Goal: Use online tool/utility

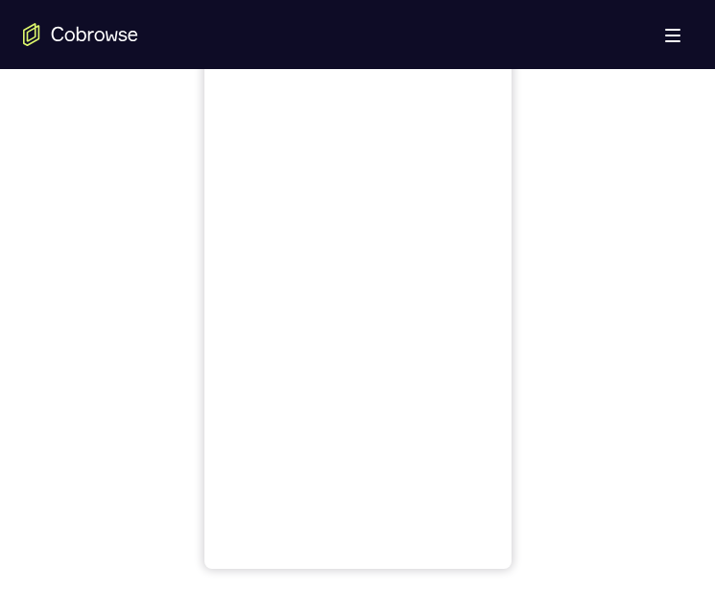
scroll to position [768, 0]
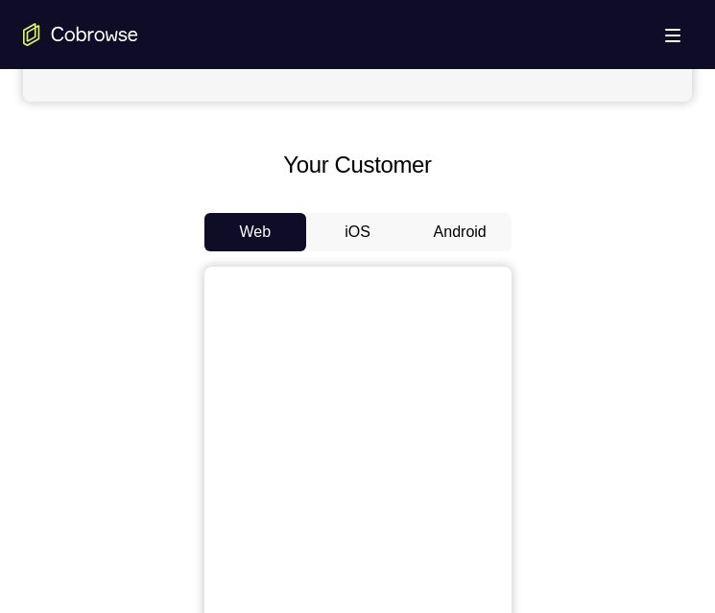
click at [465, 223] on button "Android" at bounding box center [460, 232] width 103 height 38
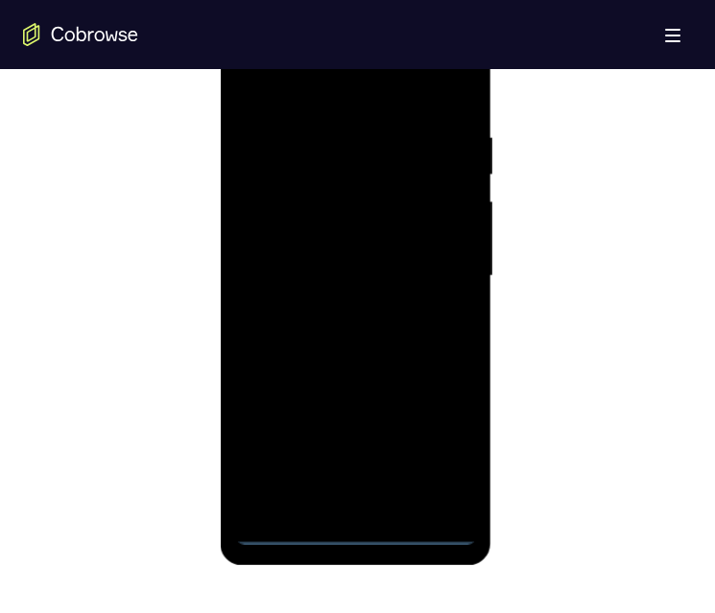
scroll to position [960, 0]
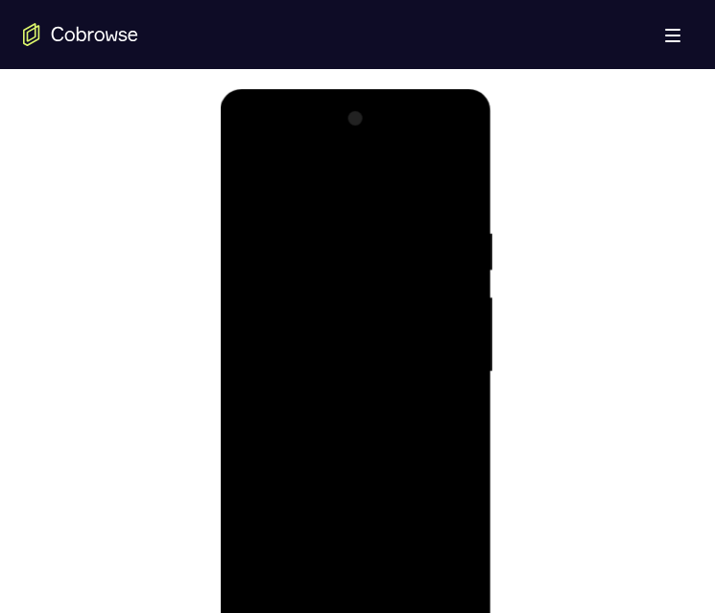
click at [356, 612] on div at bounding box center [356, 372] width 242 height 537
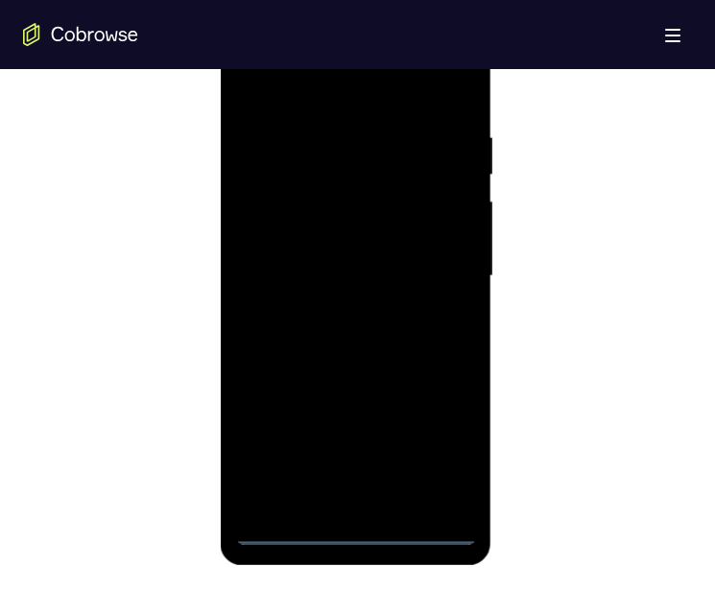
click at [445, 445] on div at bounding box center [356, 276] width 242 height 537
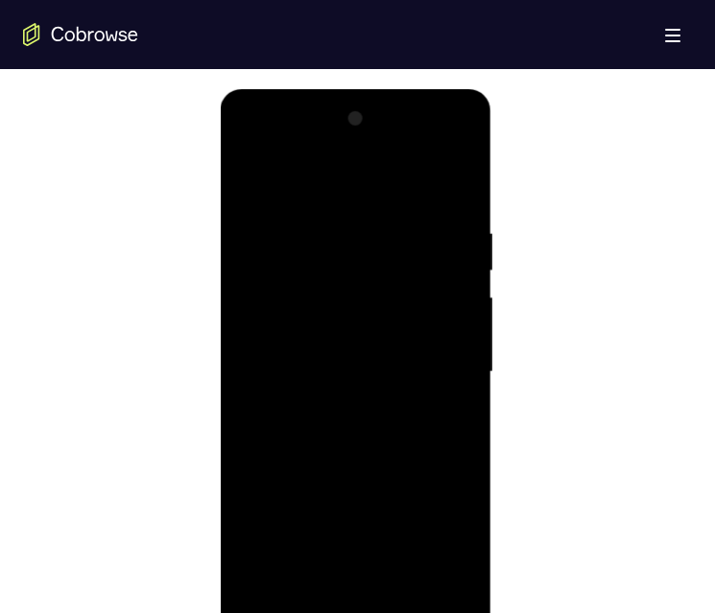
click at [298, 183] on div at bounding box center [356, 372] width 242 height 537
click at [332, 269] on div at bounding box center [356, 372] width 242 height 537
click at [446, 254] on div at bounding box center [356, 372] width 242 height 537
click at [434, 355] on div at bounding box center [356, 372] width 242 height 537
click at [337, 405] on div at bounding box center [356, 372] width 242 height 537
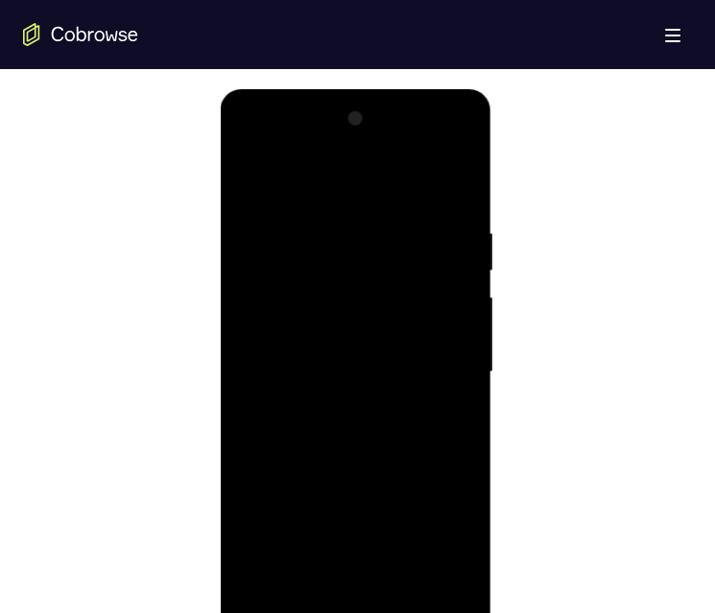
click at [342, 361] on div at bounding box center [356, 372] width 242 height 537
click at [328, 333] on div at bounding box center [356, 372] width 242 height 537
click at [346, 372] on div at bounding box center [356, 372] width 242 height 537
click at [335, 434] on div at bounding box center [356, 372] width 242 height 537
click at [353, 458] on div at bounding box center [356, 372] width 242 height 537
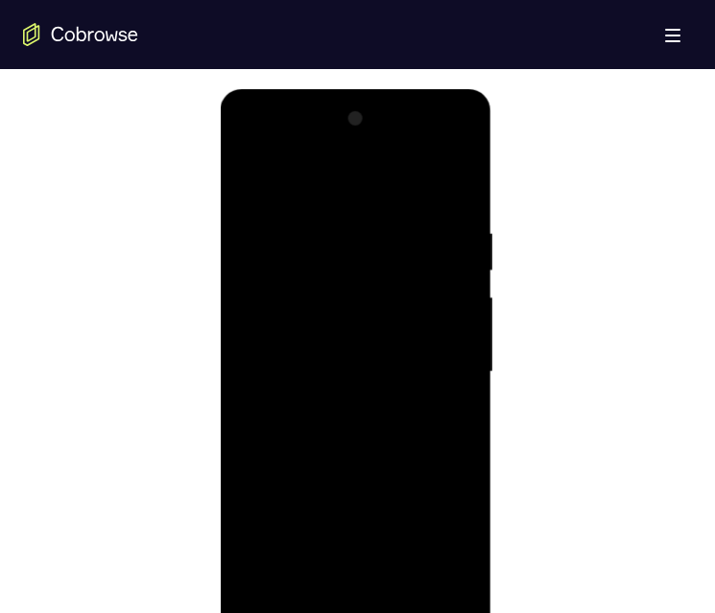
click at [399, 595] on div at bounding box center [356, 372] width 242 height 537
click at [361, 476] on div at bounding box center [356, 372] width 242 height 537
click at [353, 399] on div at bounding box center [356, 372] width 242 height 537
click at [288, 585] on div at bounding box center [356, 372] width 242 height 537
drag, startPoint x: 306, startPoint y: 484, endPoint x: 306, endPoint y: 411, distance: 72.9
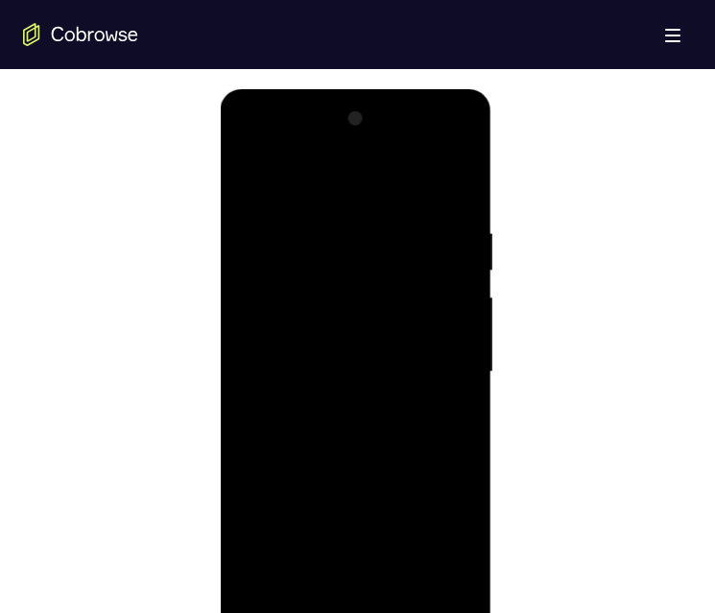
click at [283, 415] on div at bounding box center [356, 372] width 242 height 537
click at [362, 414] on div at bounding box center [356, 372] width 242 height 537
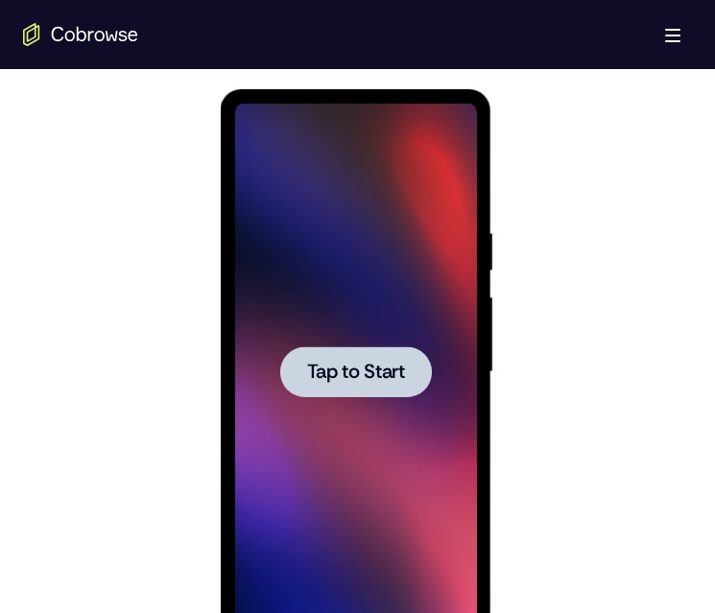
click at [364, 377] on span "Tap to Start" at bounding box center [356, 372] width 98 height 19
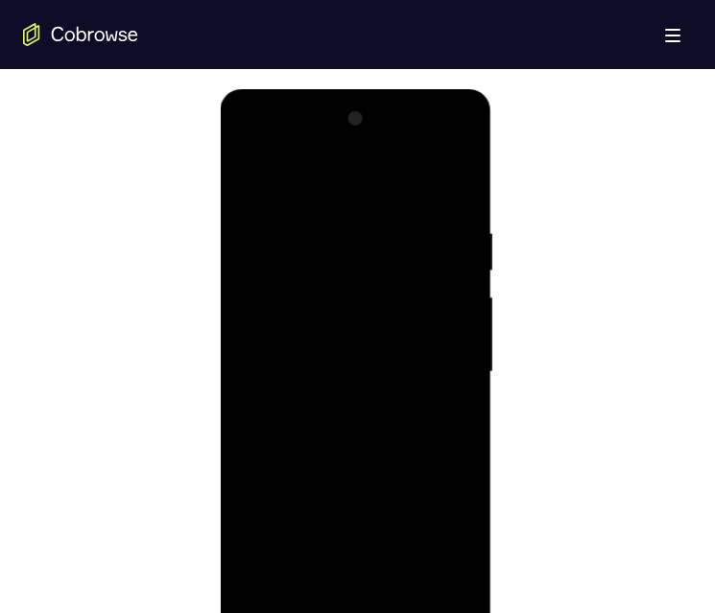
scroll to position [1056, 0]
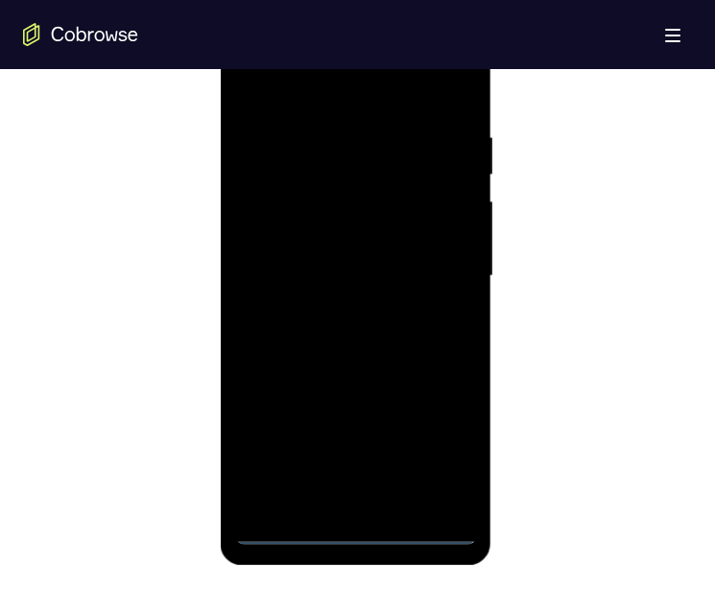
click at [350, 524] on div at bounding box center [356, 276] width 242 height 537
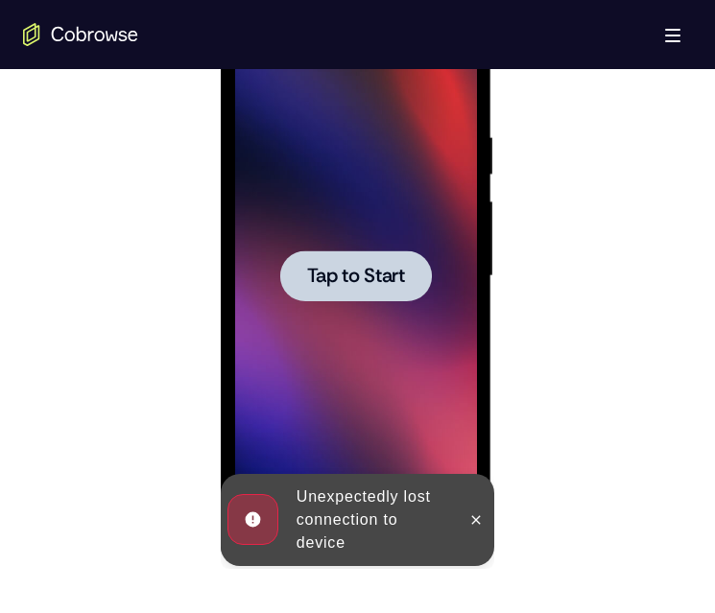
click at [376, 276] on span "Tap to Start" at bounding box center [356, 276] width 98 height 19
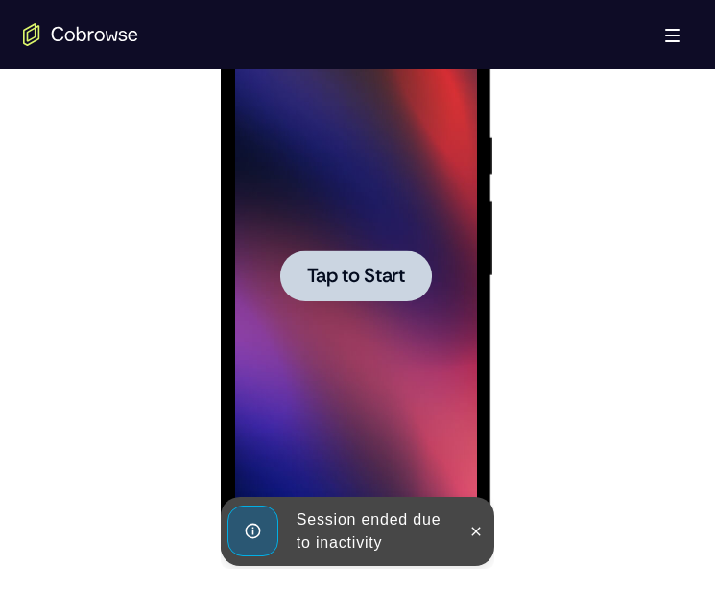
click at [349, 267] on span "Tap to Start" at bounding box center [356, 276] width 98 height 19
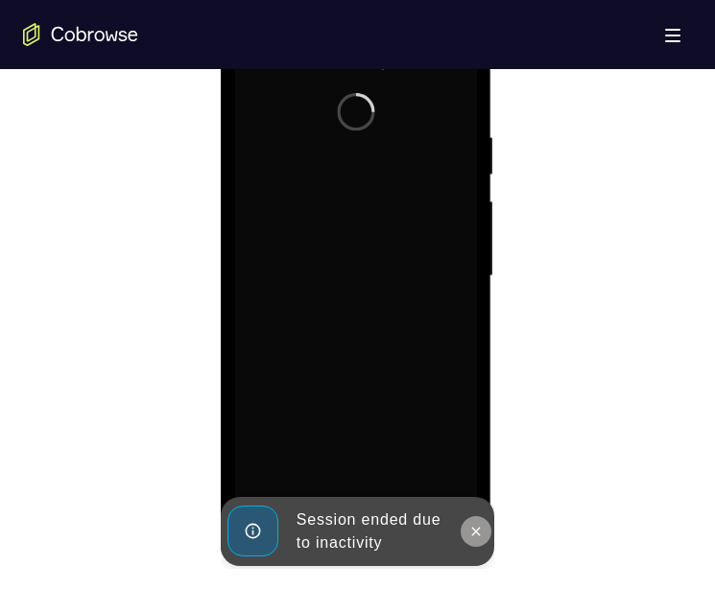
click at [474, 525] on icon at bounding box center [475, 531] width 15 height 15
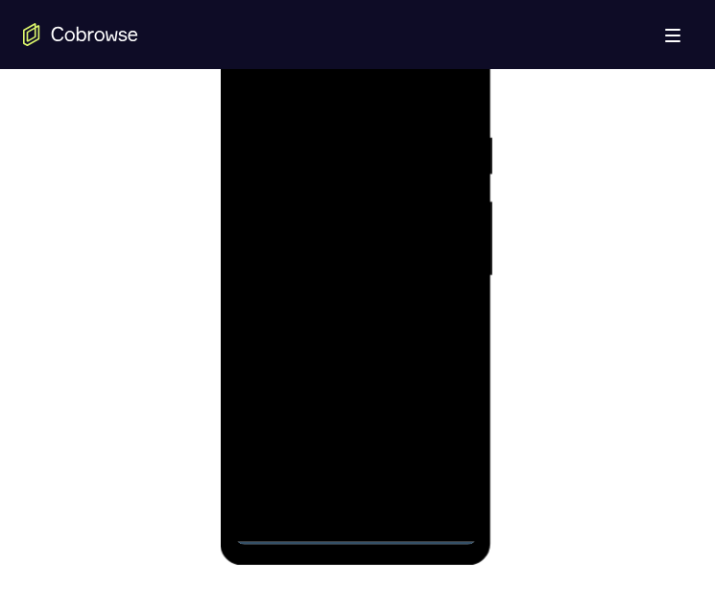
click at [359, 530] on div at bounding box center [356, 276] width 242 height 537
click at [442, 453] on div at bounding box center [356, 276] width 242 height 537
click at [370, 82] on div at bounding box center [356, 276] width 242 height 537
click at [442, 259] on div at bounding box center [356, 276] width 242 height 537
click at [343, 313] on div at bounding box center [356, 276] width 242 height 537
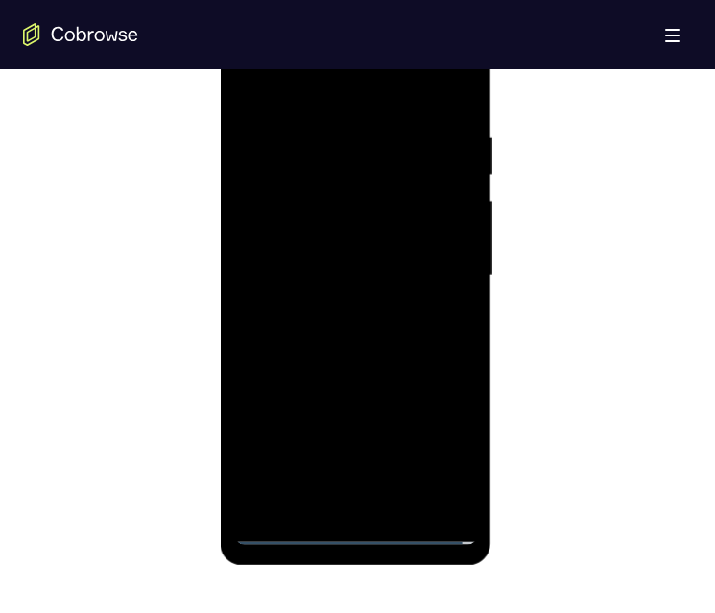
click at [314, 247] on div at bounding box center [356, 276] width 242 height 537
click at [309, 234] on div at bounding box center [356, 276] width 242 height 537
click at [340, 277] on div at bounding box center [356, 276] width 242 height 537
click at [370, 336] on div at bounding box center [356, 276] width 242 height 537
click at [361, 361] on div at bounding box center [356, 276] width 242 height 537
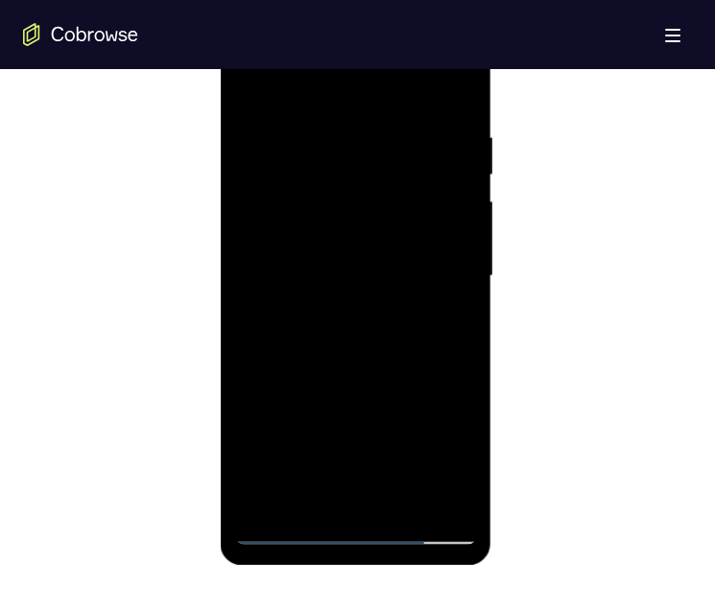
click at [382, 132] on div at bounding box center [356, 276] width 242 height 537
click at [375, 256] on div at bounding box center [356, 276] width 242 height 537
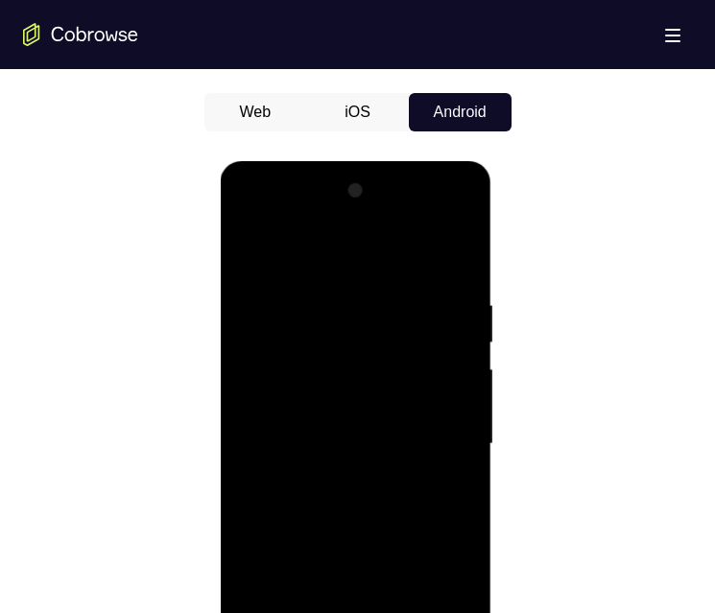
click at [454, 255] on div at bounding box center [356, 444] width 242 height 537
click at [407, 612] on div at bounding box center [356, 444] width 242 height 537
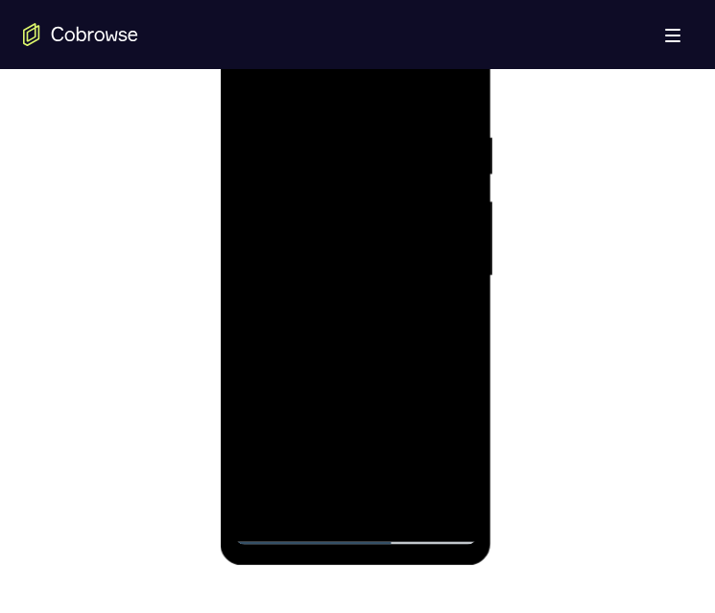
click at [367, 382] on div at bounding box center [356, 276] width 242 height 537
click at [344, 314] on div at bounding box center [356, 276] width 242 height 537
click at [324, 488] on div at bounding box center [356, 276] width 242 height 537
click at [452, 323] on div at bounding box center [356, 276] width 242 height 537
click at [253, 84] on div at bounding box center [356, 276] width 242 height 537
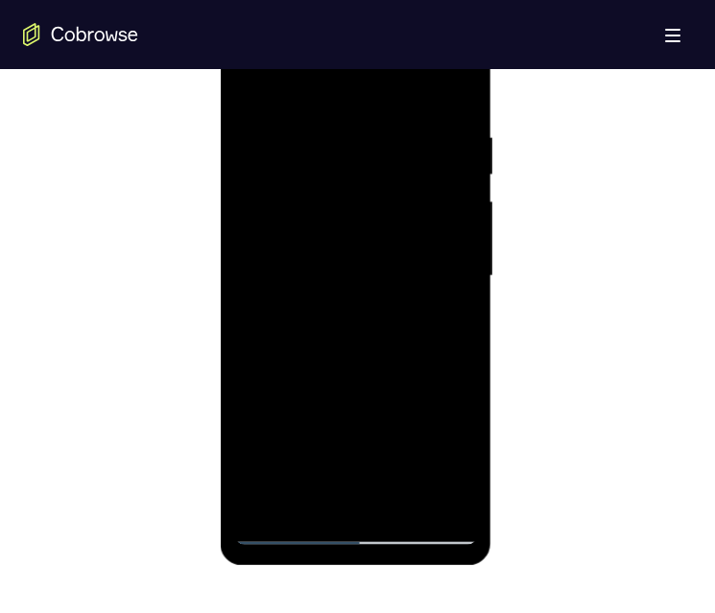
click at [300, 302] on div at bounding box center [356, 276] width 242 height 537
click at [295, 487] on div at bounding box center [356, 276] width 242 height 537
click at [449, 322] on div at bounding box center [356, 276] width 242 height 537
click at [256, 84] on div at bounding box center [356, 276] width 242 height 537
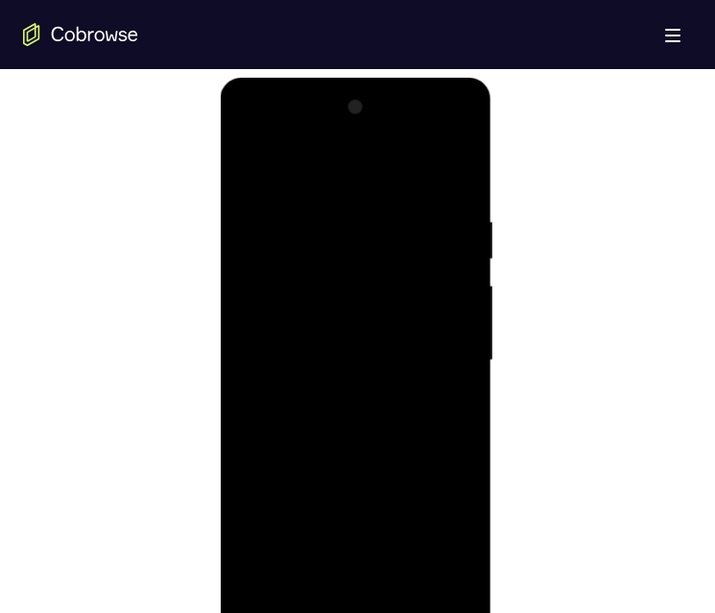
click at [253, 164] on div at bounding box center [356, 360] width 242 height 537
click at [465, 160] on div at bounding box center [356, 360] width 242 height 537
click at [304, 249] on div at bounding box center [356, 360] width 242 height 537
click at [251, 159] on div at bounding box center [356, 360] width 242 height 537
click at [247, 162] on div at bounding box center [356, 360] width 242 height 537
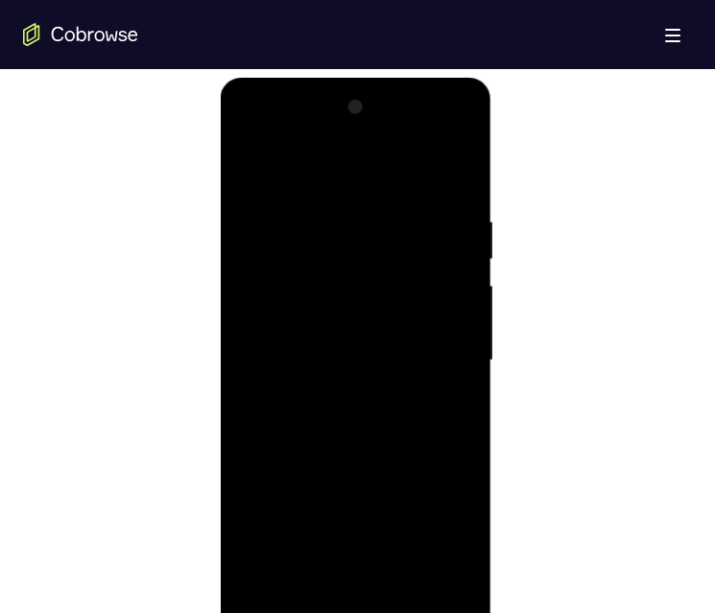
click at [450, 584] on div at bounding box center [356, 360] width 242 height 537
click at [274, 585] on div at bounding box center [356, 360] width 242 height 537
drag, startPoint x: 334, startPoint y: 350, endPoint x: 333, endPoint y: 386, distance: 35.5
drag, startPoint x: 333, startPoint y: 386, endPoint x: 254, endPoint y: 328, distance: 97.5
click at [254, 328] on div at bounding box center [356, 360] width 242 height 537
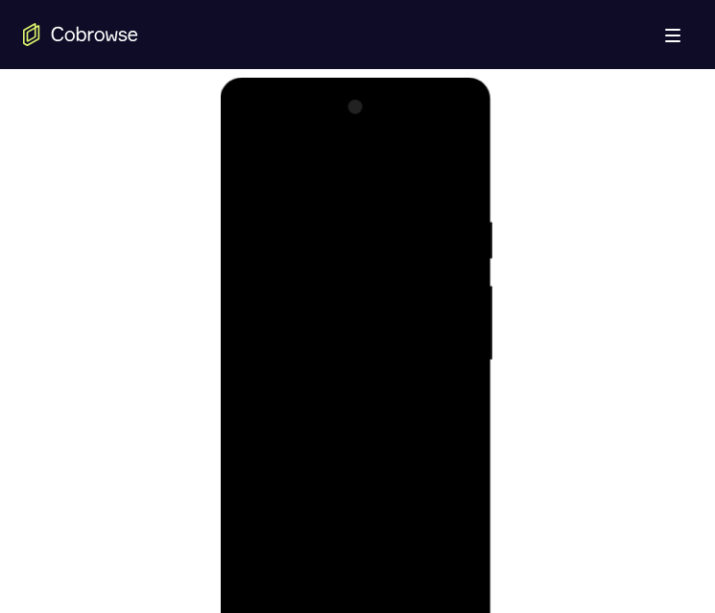
drag, startPoint x: 403, startPoint y: 495, endPoint x: 378, endPoint y: 444, distance: 56.7
click at [400, 522] on div at bounding box center [356, 360] width 242 height 537
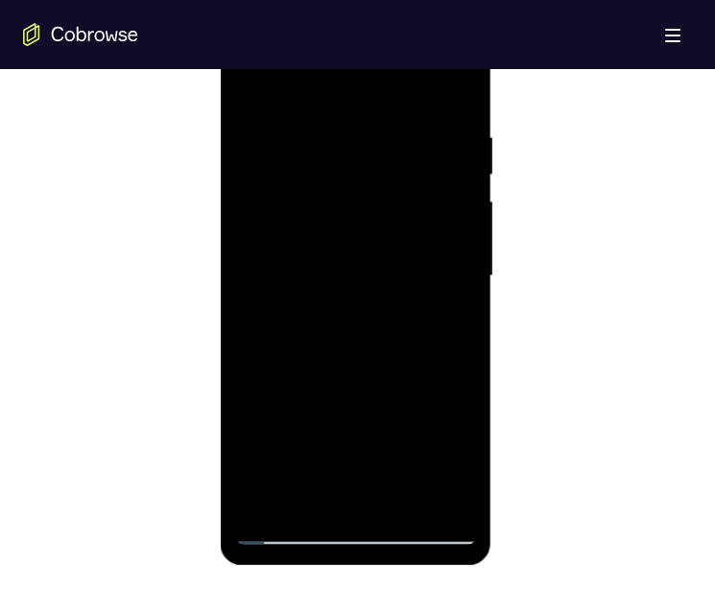
click at [464, 372] on div at bounding box center [356, 276] width 242 height 537
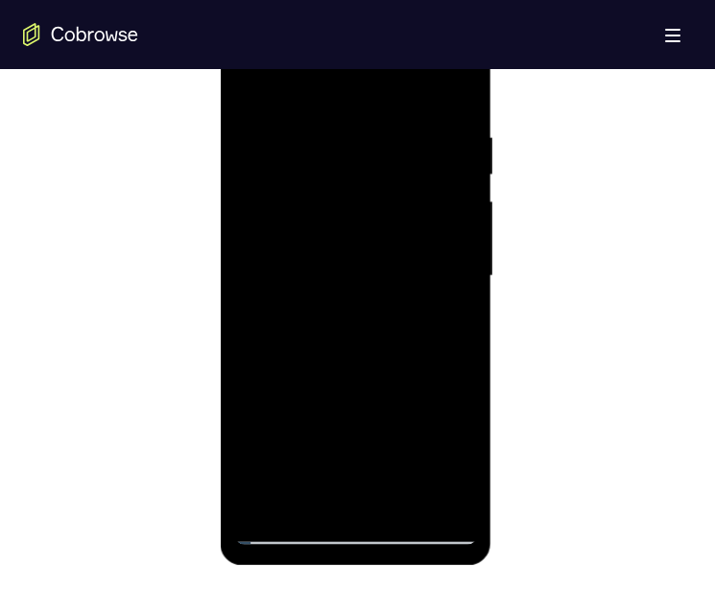
click at [464, 372] on div at bounding box center [356, 276] width 242 height 537
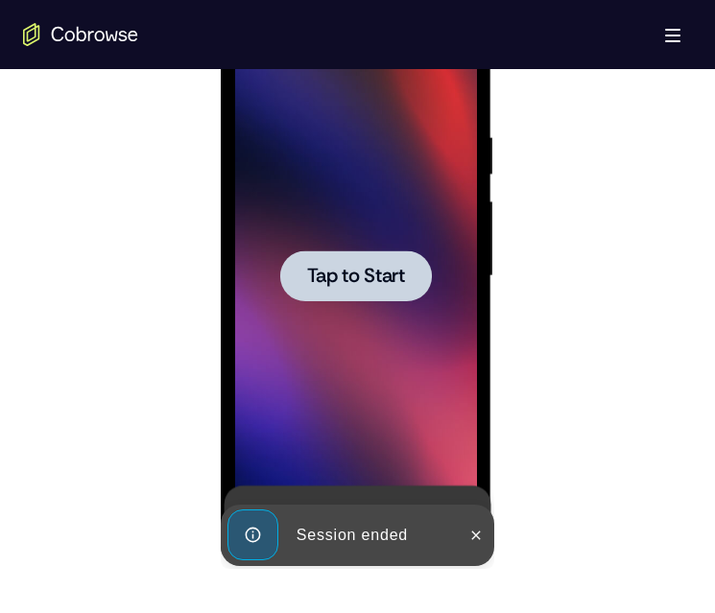
scroll to position [1106, 0]
